Goal: Transaction & Acquisition: Download file/media

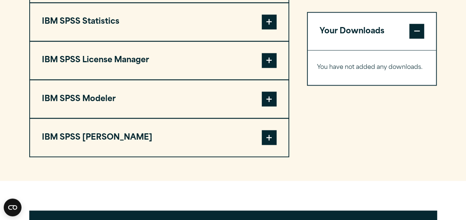
scroll to position [607, 0]
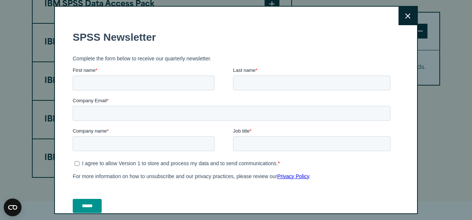
click at [405, 15] on icon at bounding box center [407, 16] width 5 height 6
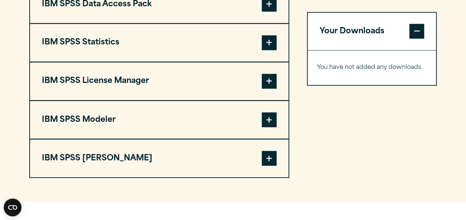
click at [241, 62] on button "IBM SPSS Statistics" at bounding box center [159, 43] width 259 height 38
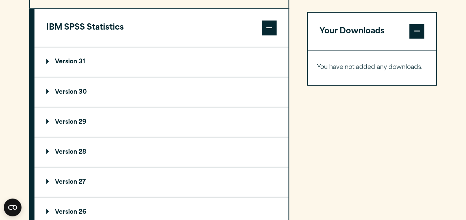
scroll to position [623, 0]
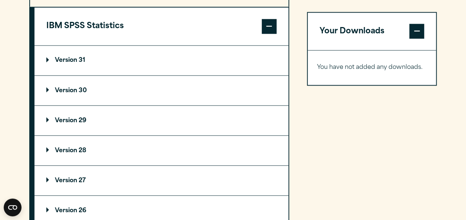
click at [241, 70] on summary "Version 31" at bounding box center [162, 61] width 254 height 30
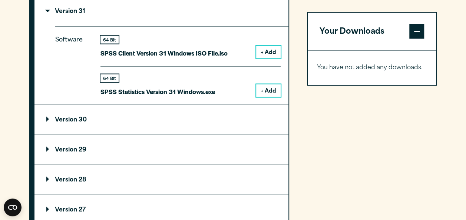
scroll to position [672, 0]
click at [269, 97] on button "+ Add" at bounding box center [268, 90] width 24 height 13
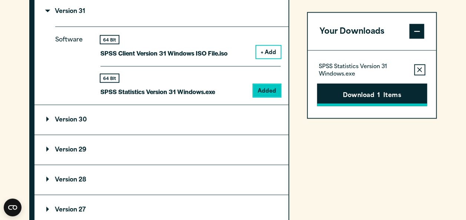
click at [372, 93] on button "Download 1 Items" at bounding box center [372, 94] width 110 height 23
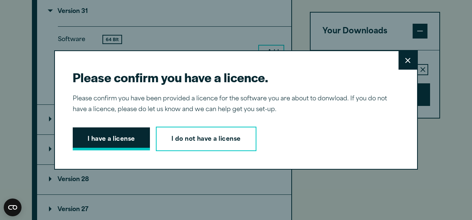
click at [103, 138] on button "I have a license" at bounding box center [111, 139] width 77 height 23
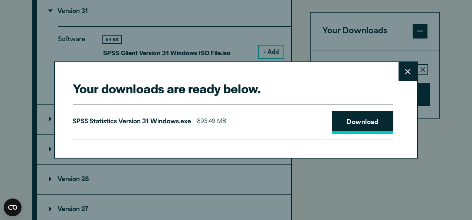
click at [370, 114] on link "Download" at bounding box center [363, 122] width 62 height 23
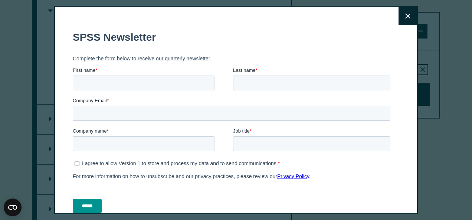
click at [386, 116] on div "Company Email *" at bounding box center [233, 109] width 321 height 24
click at [399, 9] on button "Close" at bounding box center [408, 16] width 19 height 19
